Goal: Task Accomplishment & Management: Use online tool/utility

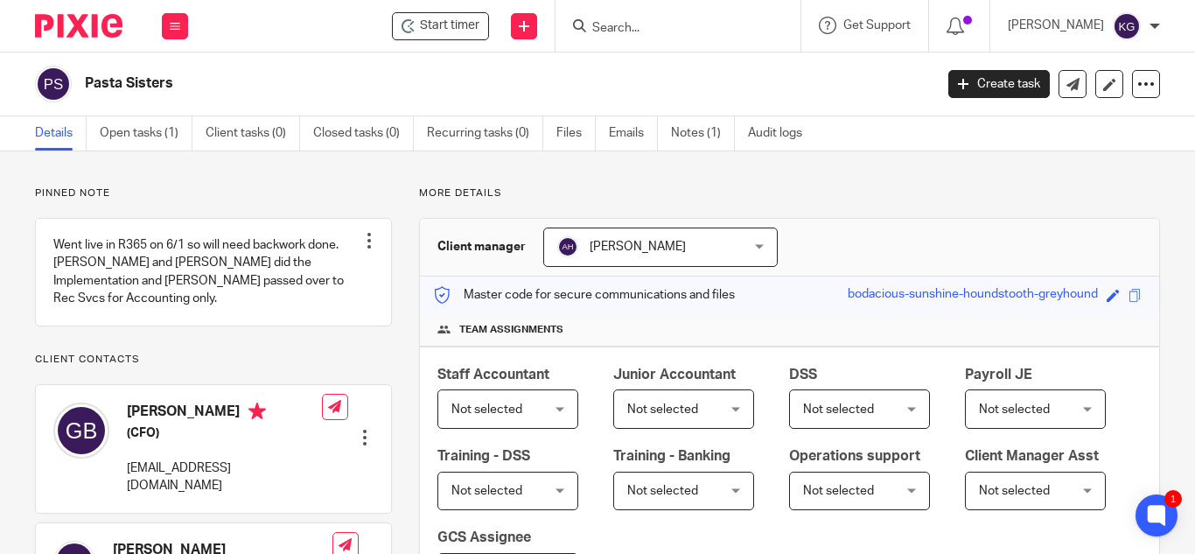
click at [667, 24] on input "Search" at bounding box center [668, 29] width 157 height 16
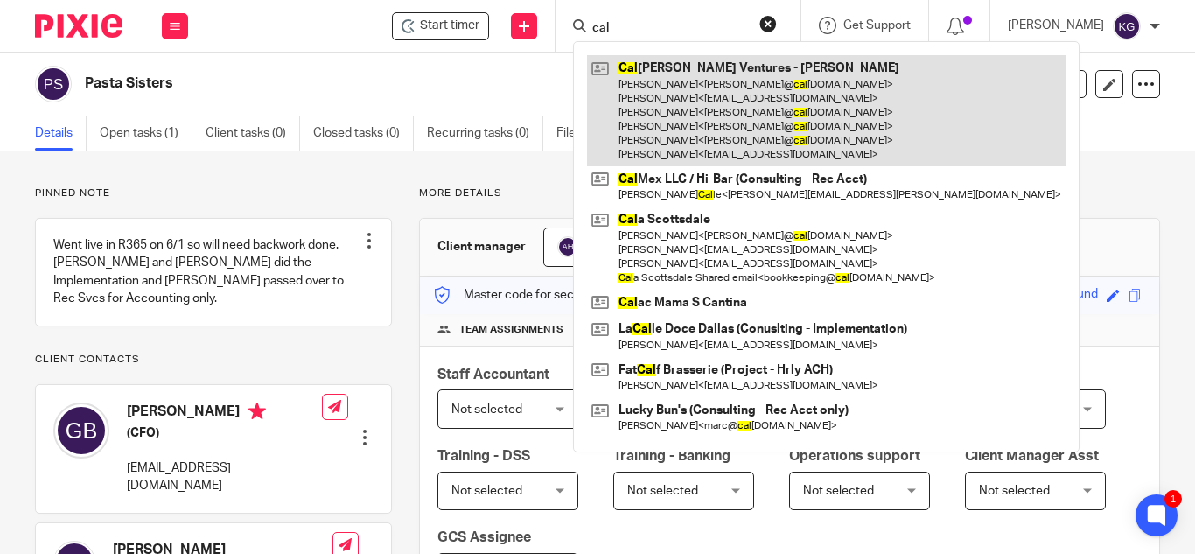
type input "cal"
click at [691, 108] on link at bounding box center [826, 110] width 478 height 111
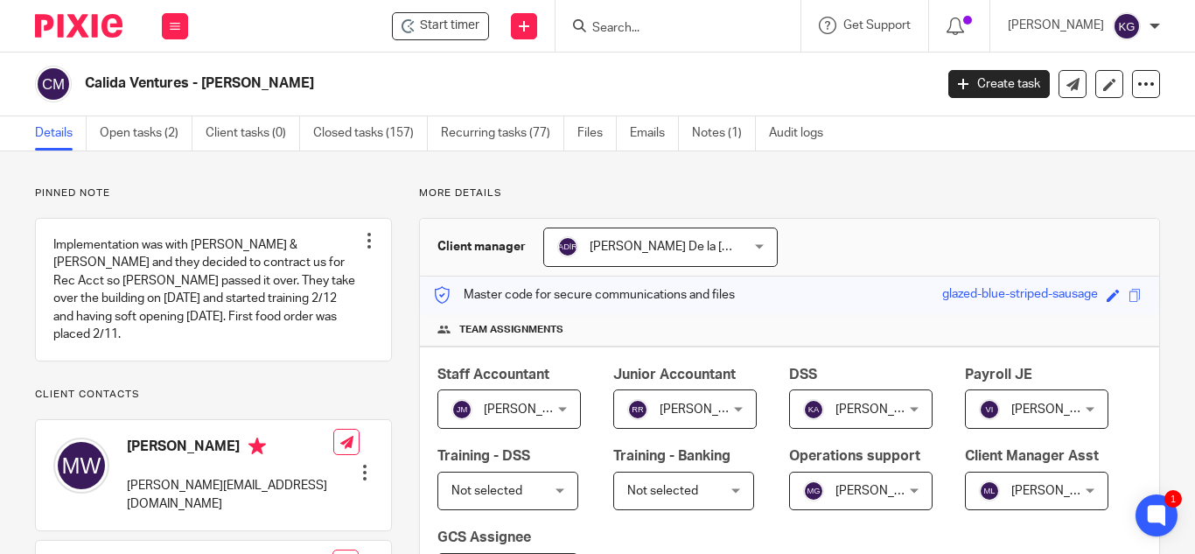
click at [663, 28] on input "Search" at bounding box center [668, 29] width 157 height 16
click at [174, 28] on icon at bounding box center [175, 26] width 10 height 10
click at [181, 137] on link "Clients" at bounding box center [171, 133] width 40 height 12
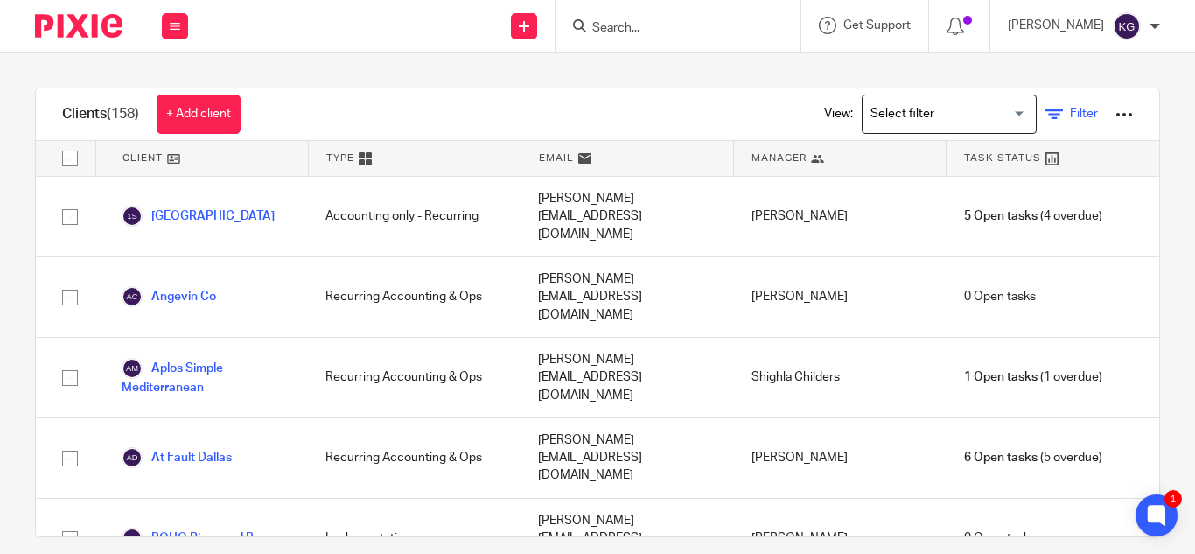
click at [1045, 108] on link "Filter" at bounding box center [1071, 114] width 52 height 18
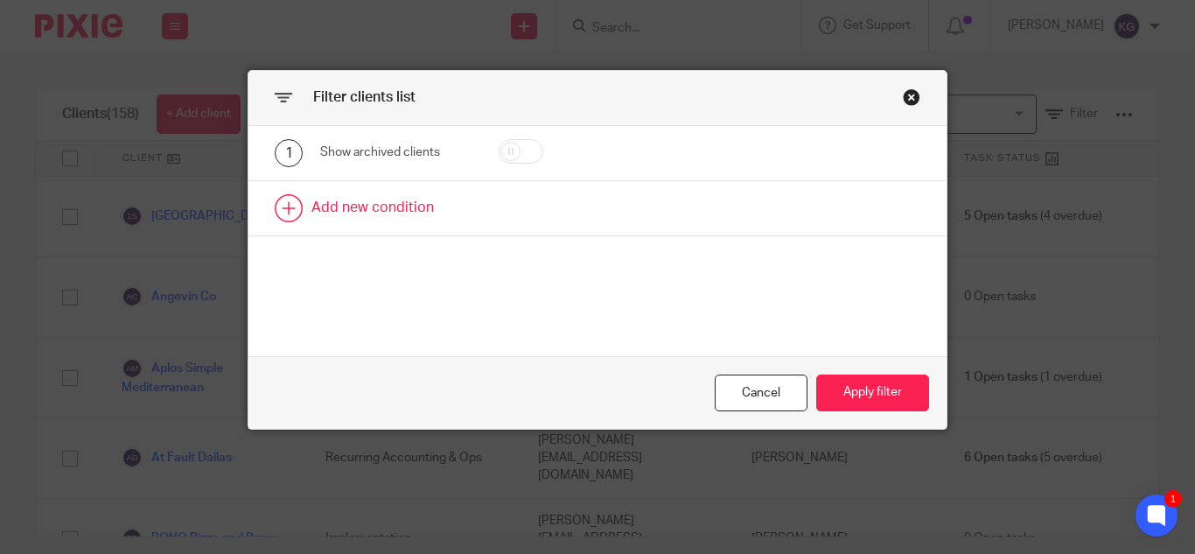
click at [400, 206] on link at bounding box center [597, 208] width 698 height 54
click at [458, 209] on div "Field" at bounding box center [395, 213] width 151 height 39
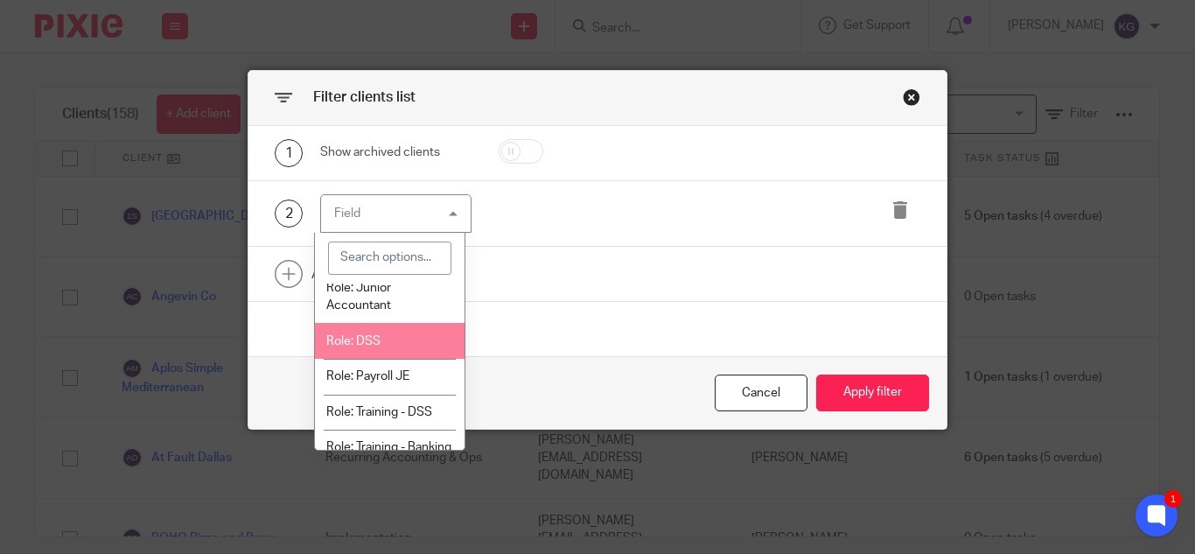
scroll to position [350, 0]
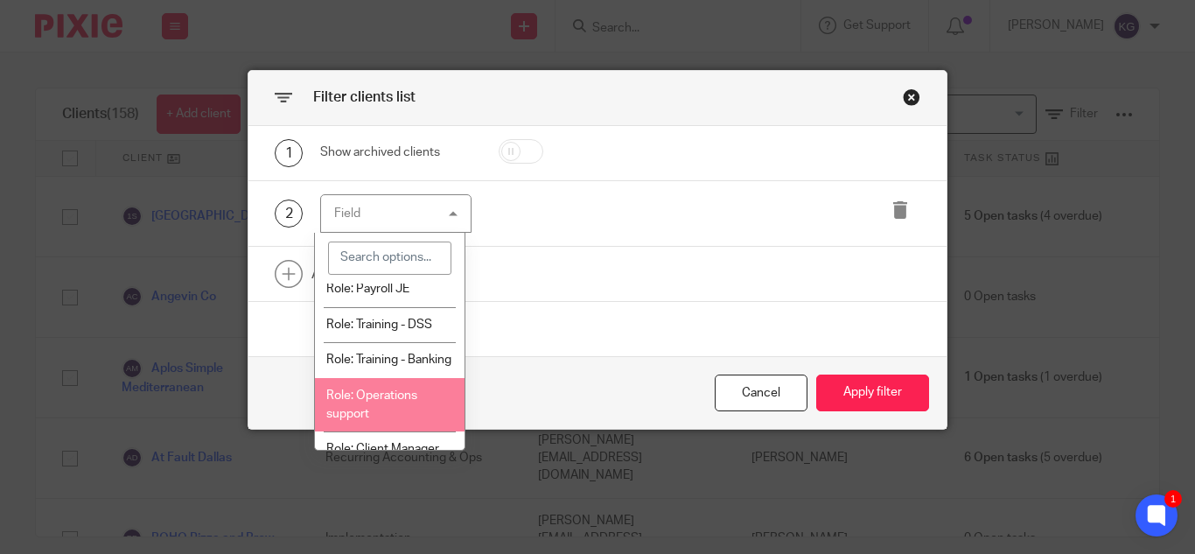
click at [396, 431] on li "Role: Operations support" at bounding box center [390, 404] width 150 height 53
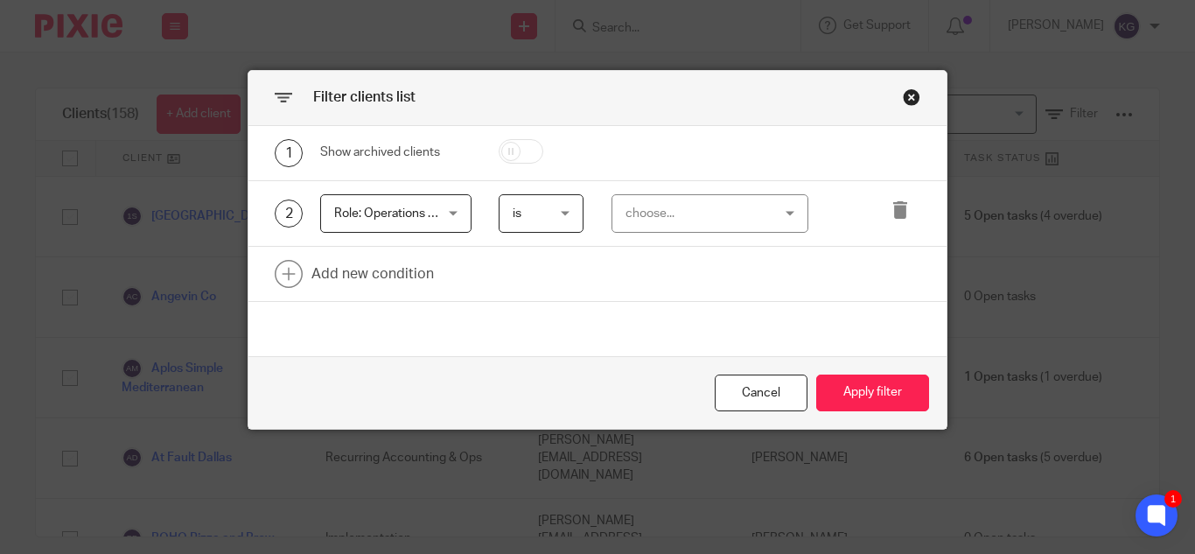
click at [772, 219] on div "choose..." at bounding box center [709, 213] width 197 height 39
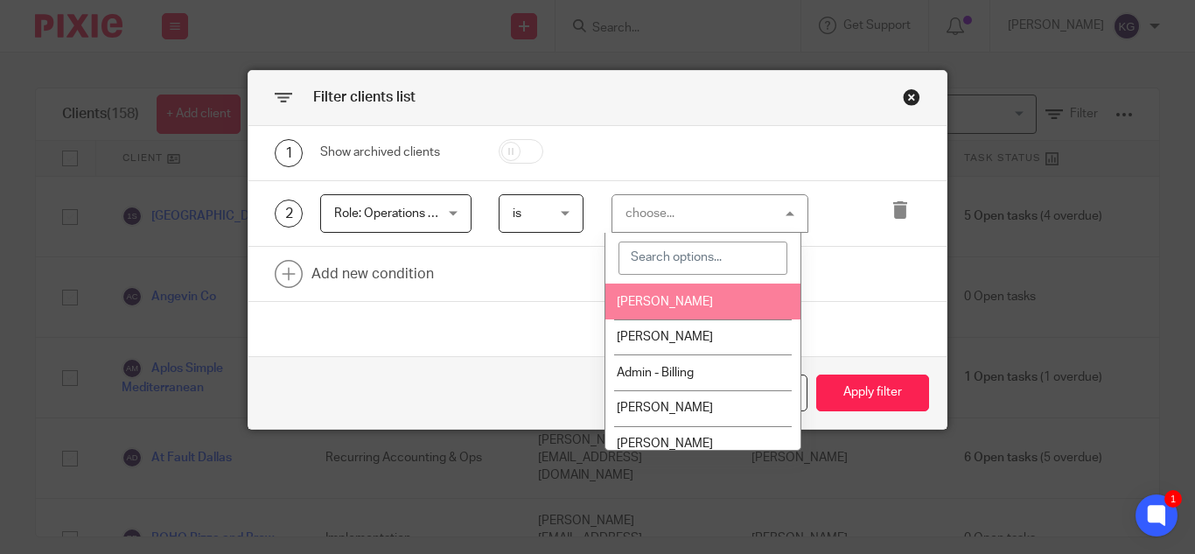
click at [709, 306] on li "[PERSON_NAME]" at bounding box center [702, 301] width 195 height 36
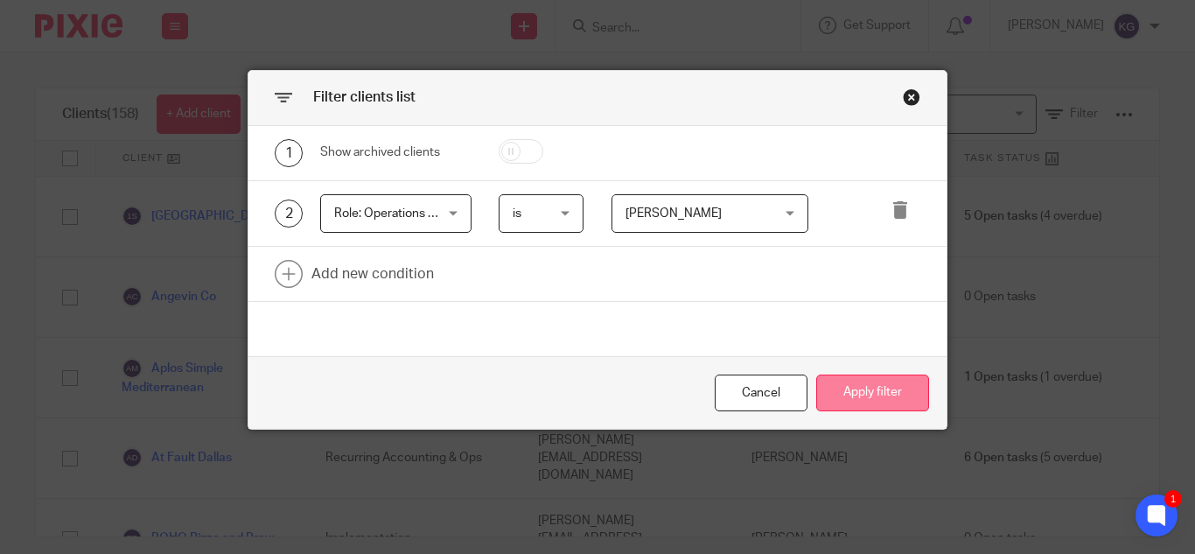
click at [873, 395] on button "Apply filter" at bounding box center [872, 393] width 113 height 38
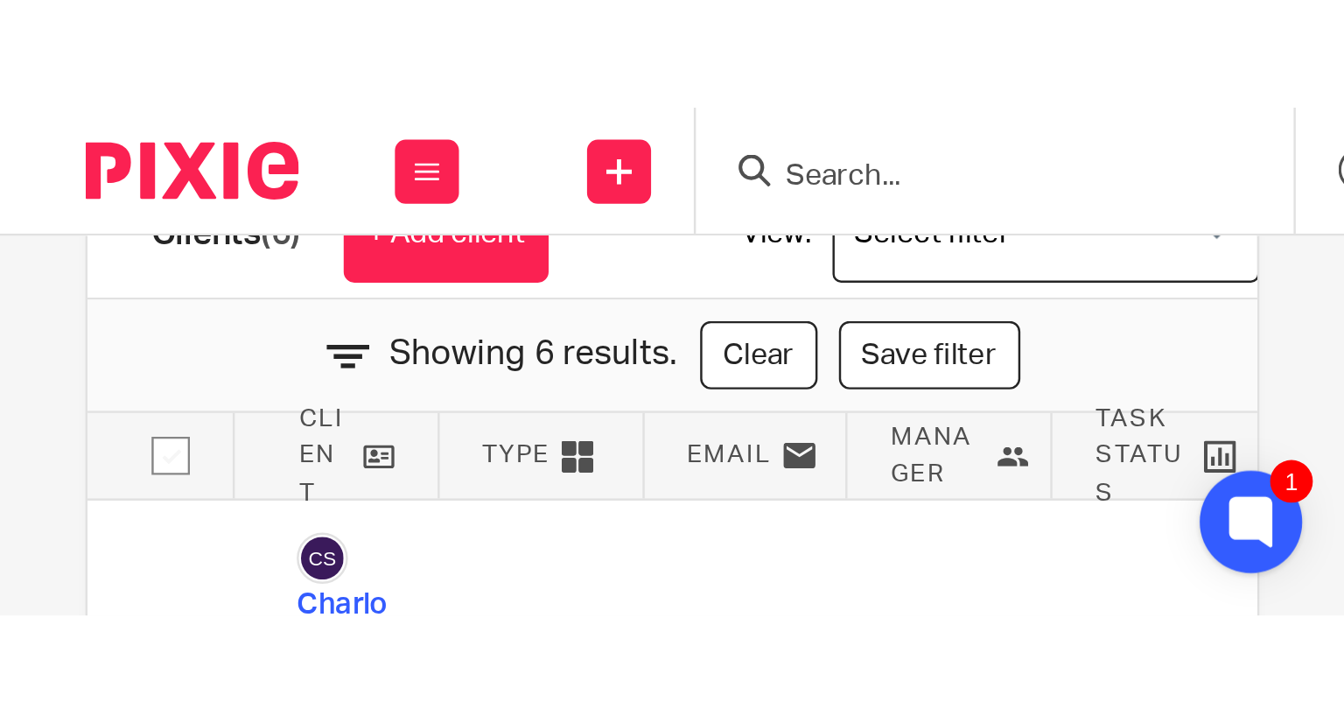
scroll to position [0, 0]
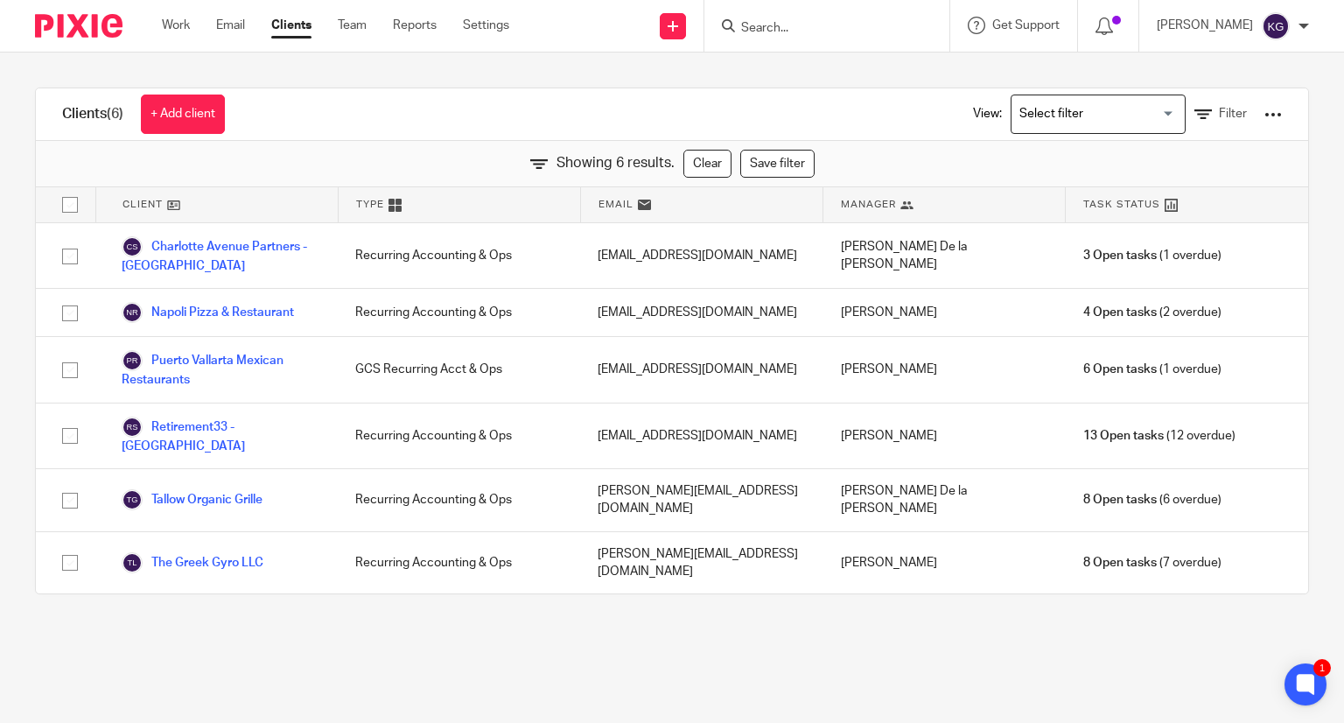
click at [68, 204] on input "checkbox" at bounding box center [69, 204] width 33 height 33
checkbox input "true"
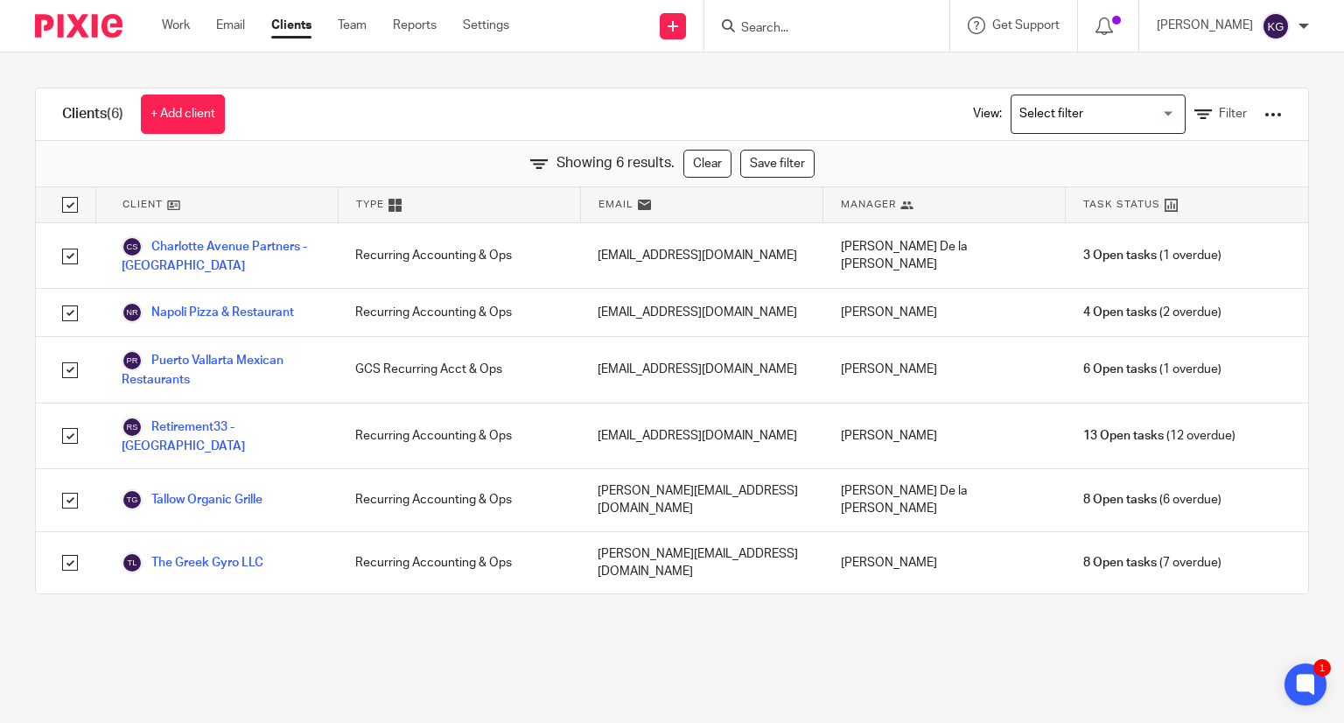
checkbox input "true"
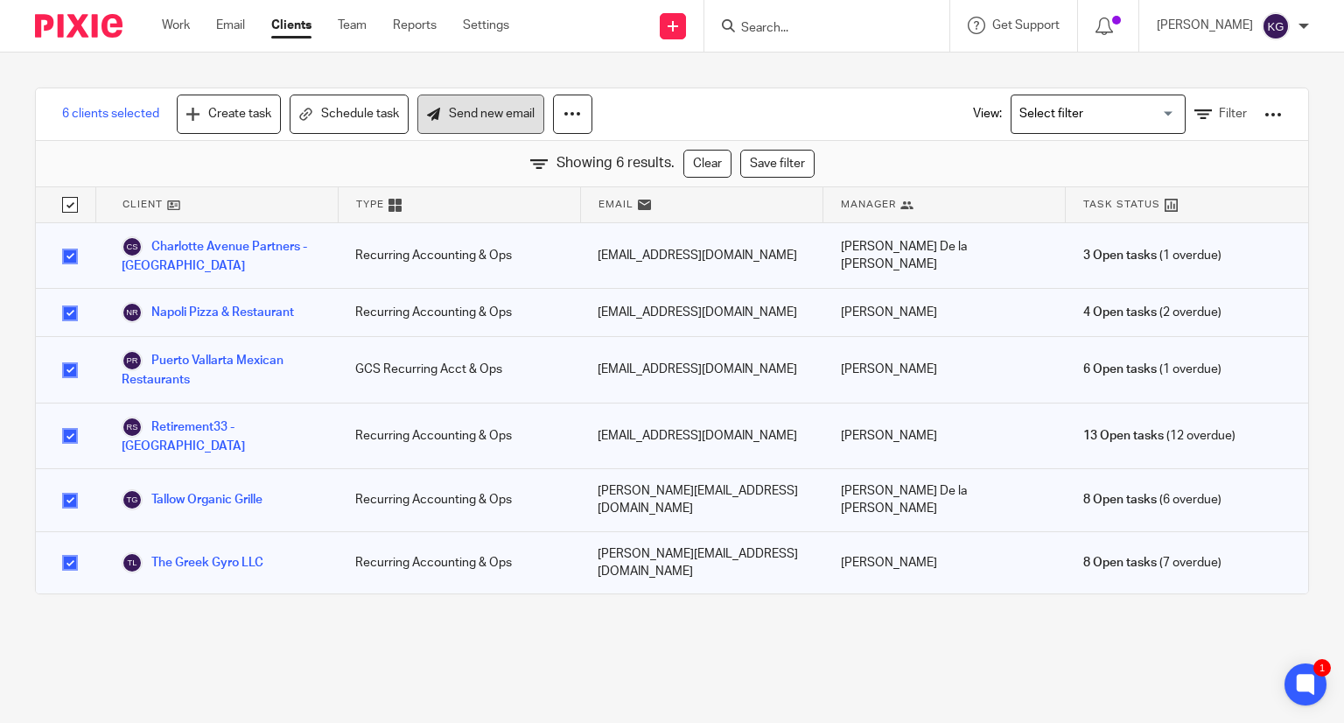
click at [493, 108] on link "Send new email" at bounding box center [480, 113] width 127 height 39
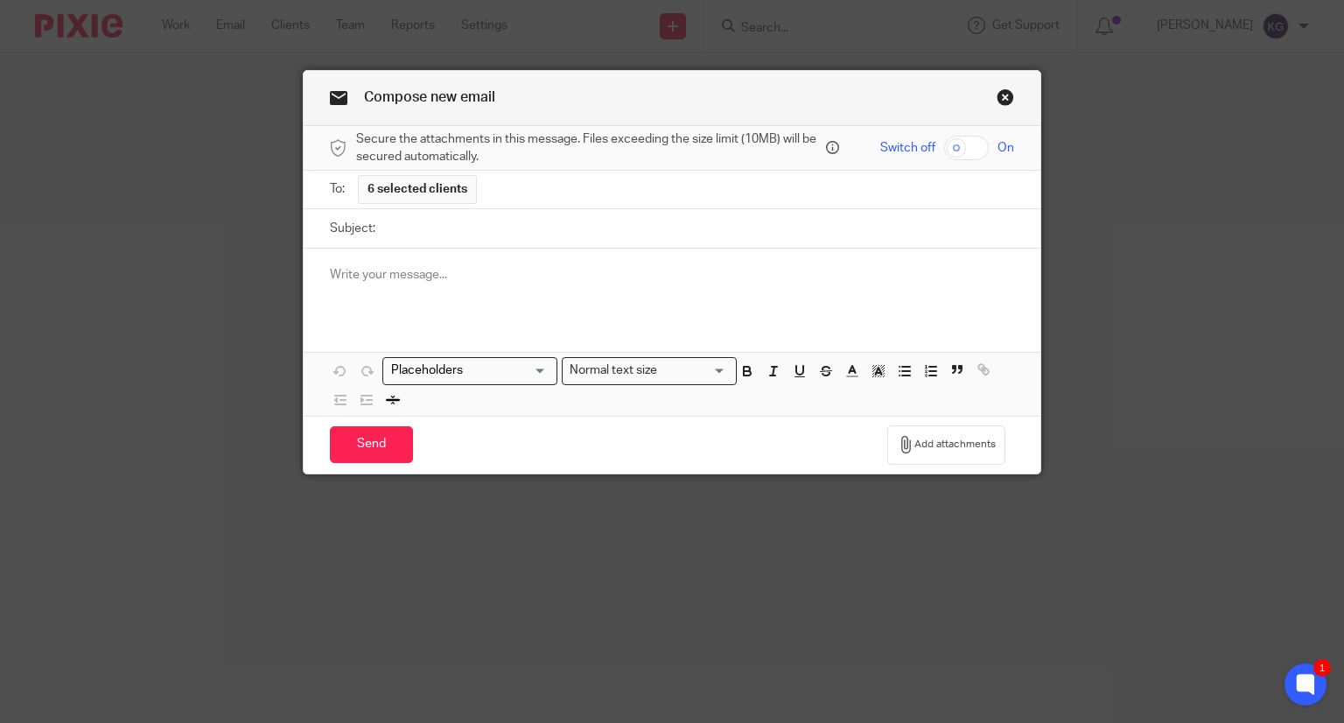
click at [530, 373] on input "Search for option" at bounding box center [466, 370] width 162 height 18
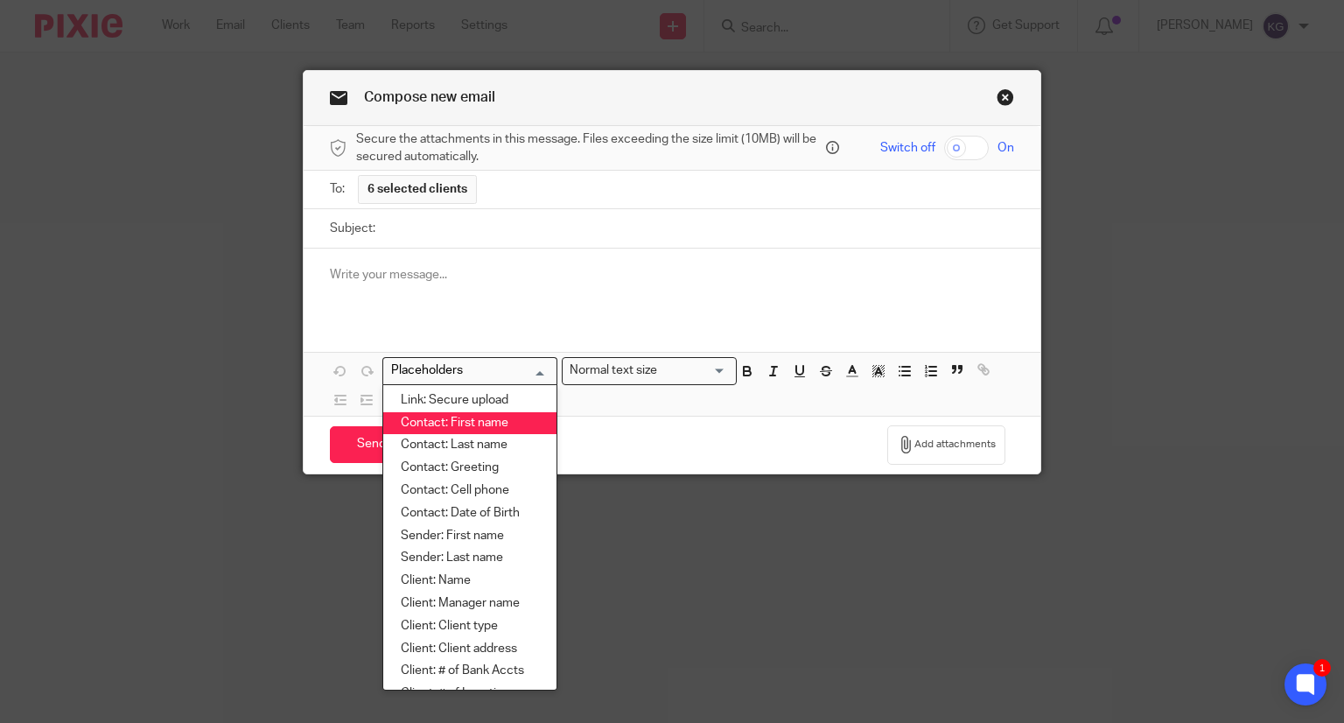
click at [484, 417] on li "Contact: First name" at bounding box center [469, 423] width 173 height 23
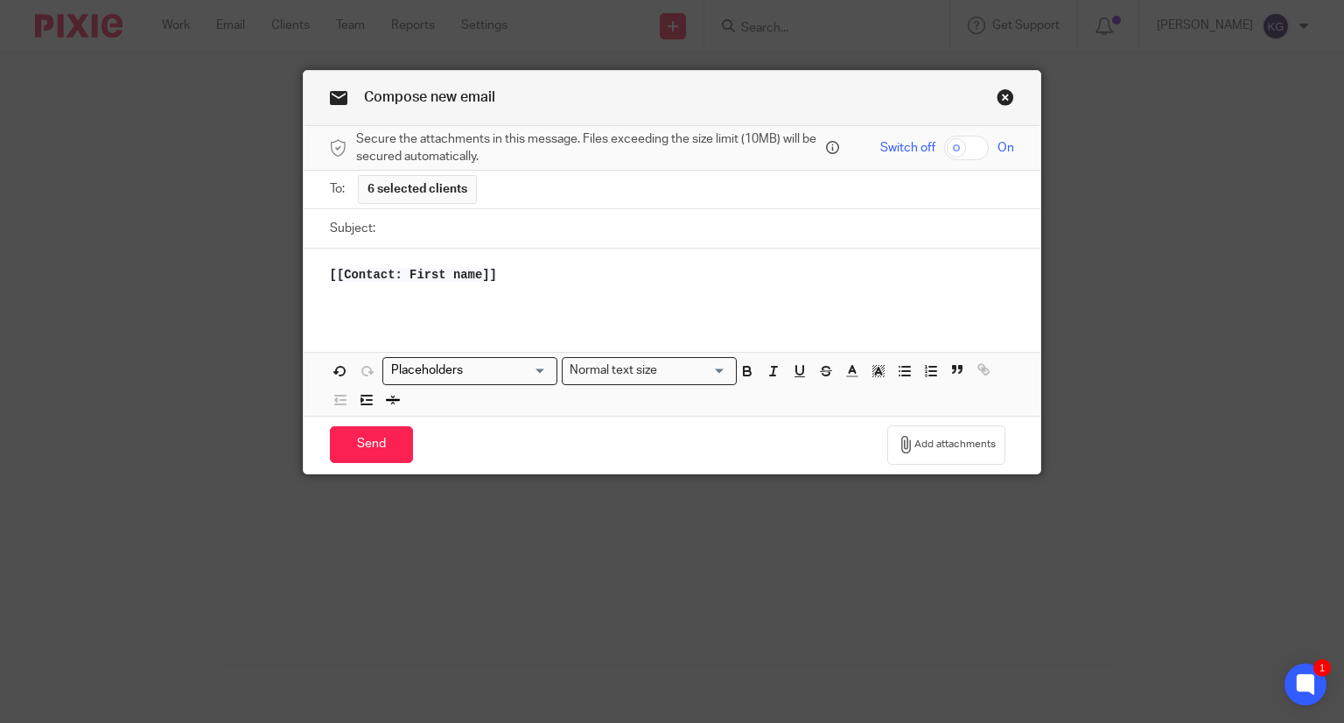
click at [539, 375] on input "Search for option" at bounding box center [466, 370] width 162 height 18
click at [584, 289] on p at bounding box center [672, 292] width 685 height 17
click at [998, 96] on link "Close this dialog window" at bounding box center [1004, 100] width 17 height 24
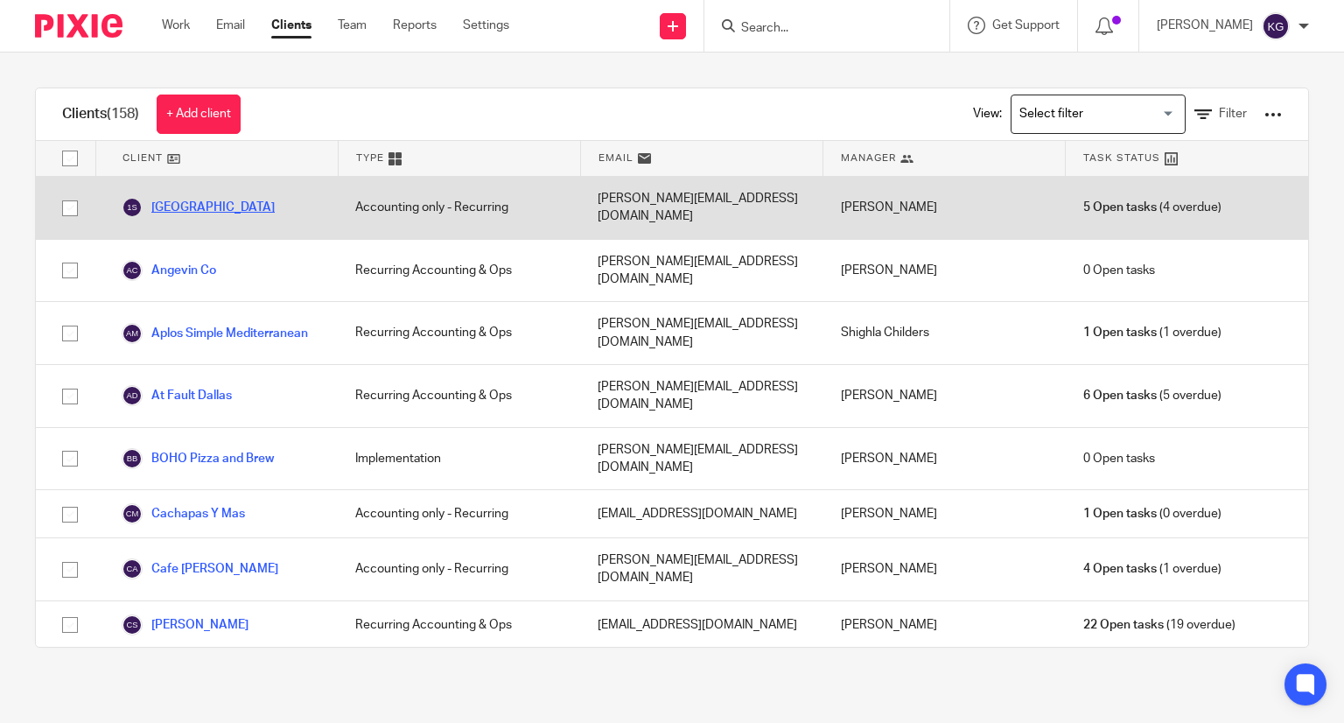
click at [213, 198] on link "[GEOGRAPHIC_DATA]" at bounding box center [198, 207] width 153 height 21
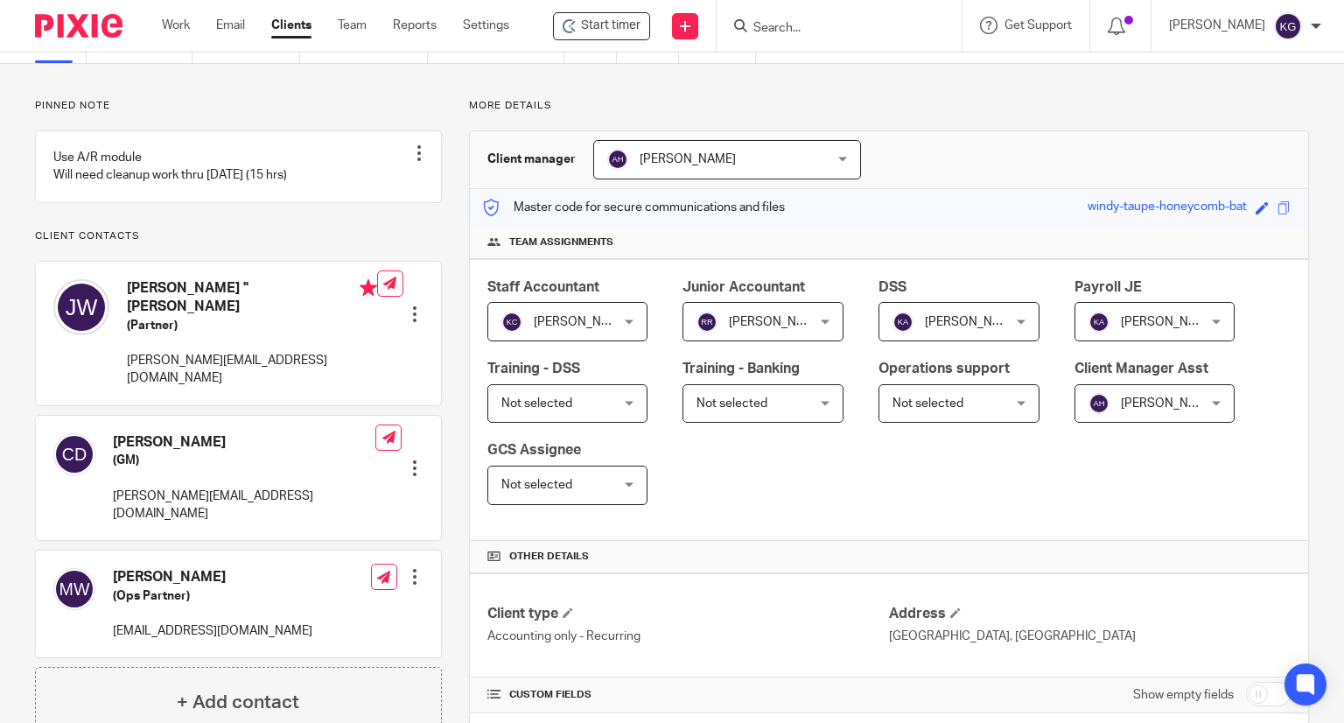
scroll to position [175, 0]
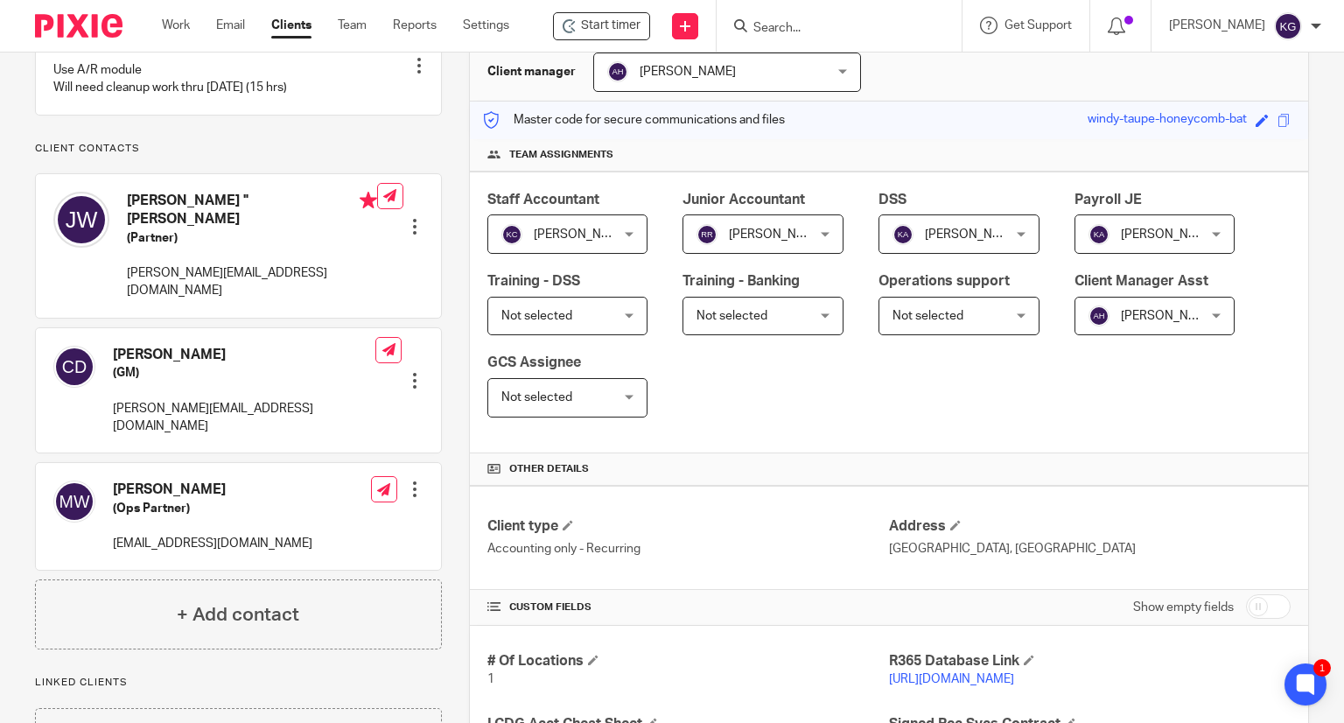
click at [409, 372] on div at bounding box center [414, 380] width 17 height 17
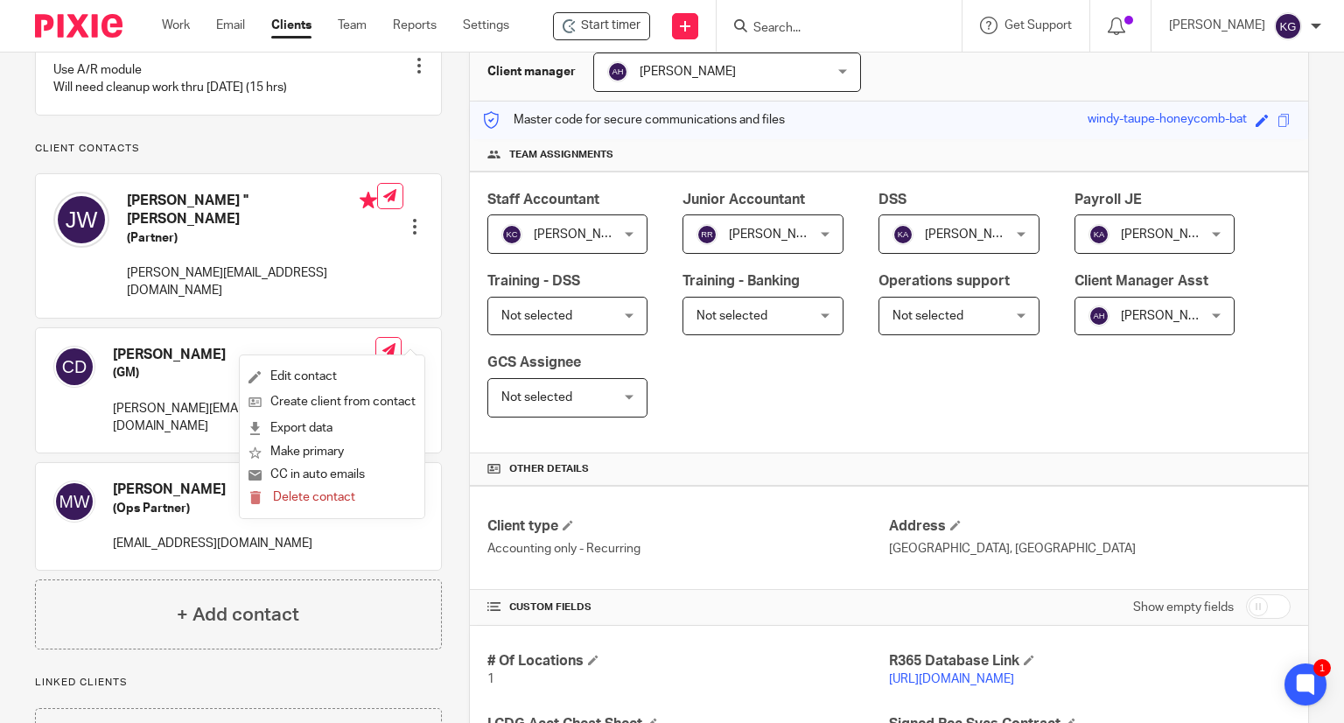
click at [296, 156] on div "Pinned note Use A/R module Will need cleanup work thru [DATE] (15 hrs) Unpin no…" at bounding box center [238, 330] width 407 height 638
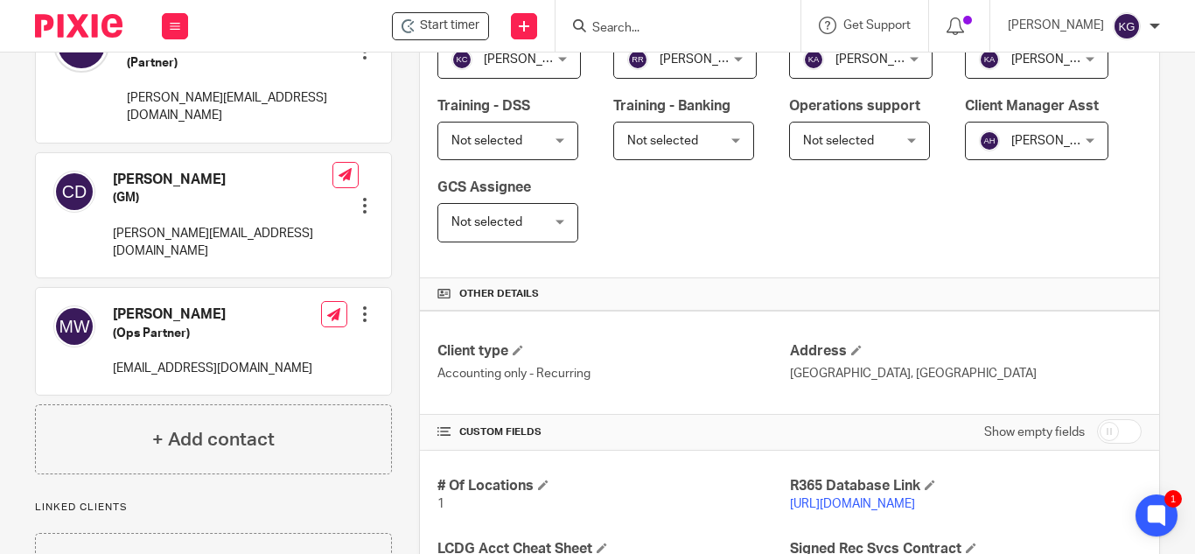
scroll to position [0, 0]
